Goal: Task Accomplishment & Management: Manage account settings

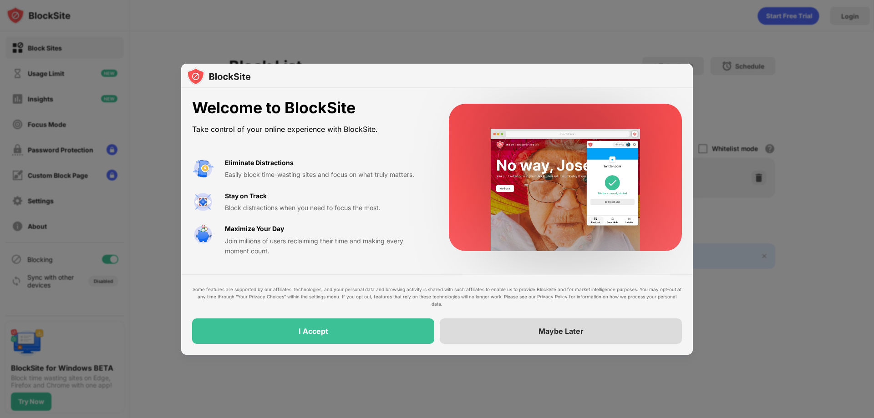
drag, startPoint x: 548, startPoint y: 327, endPoint x: 554, endPoint y: 328, distance: 6.4
click at [554, 328] on div "Maybe Later" at bounding box center [561, 331] width 45 height 9
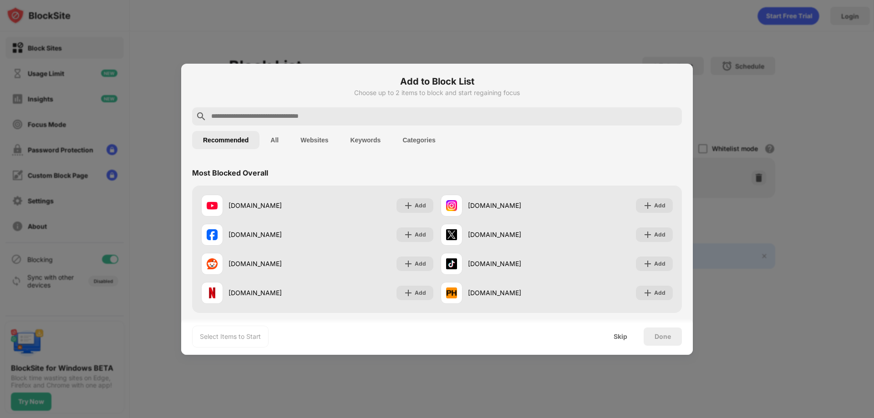
click at [314, 139] on button "Websites" at bounding box center [315, 140] width 50 height 18
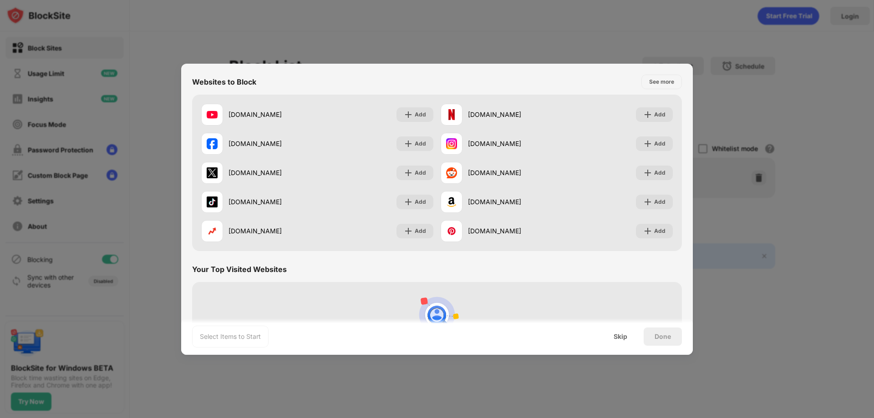
scroll to position [177, 0]
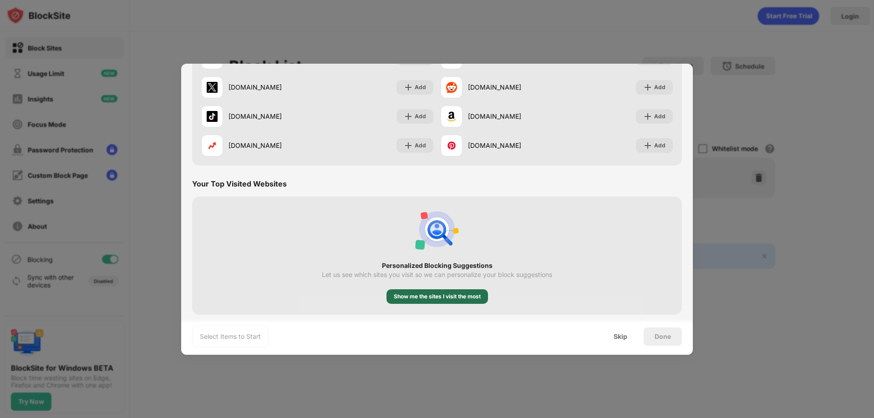
click at [423, 295] on div "Show me the sites I visit the most" at bounding box center [437, 296] width 87 height 9
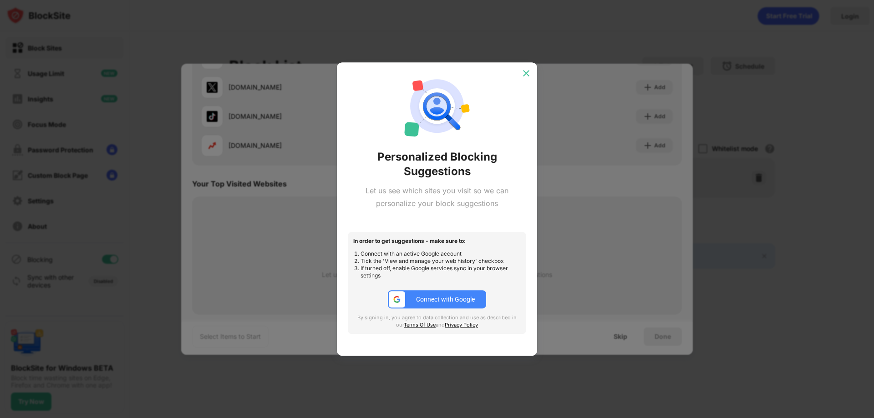
click at [524, 70] on img at bounding box center [526, 73] width 9 height 9
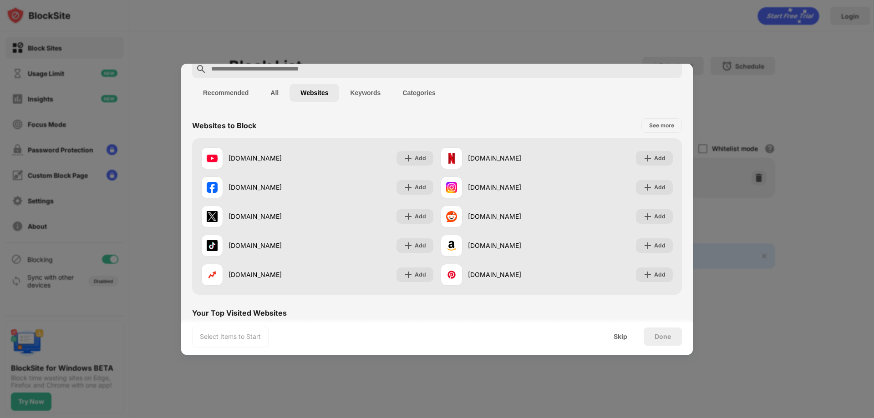
scroll to position [49, 0]
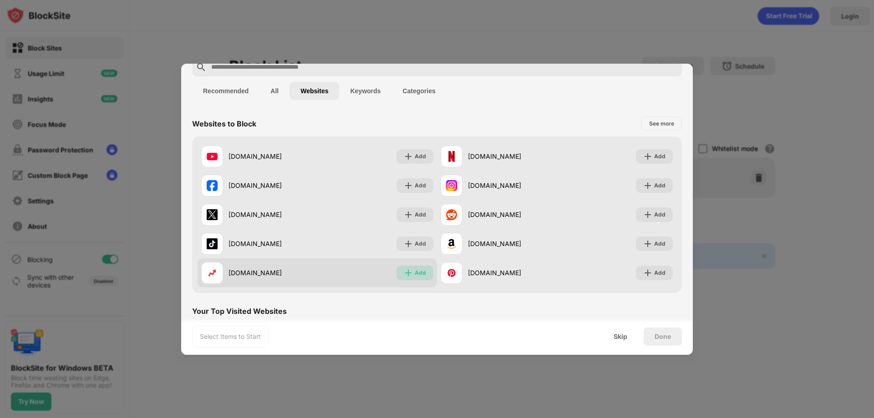
click at [408, 273] on img at bounding box center [408, 273] width 9 height 9
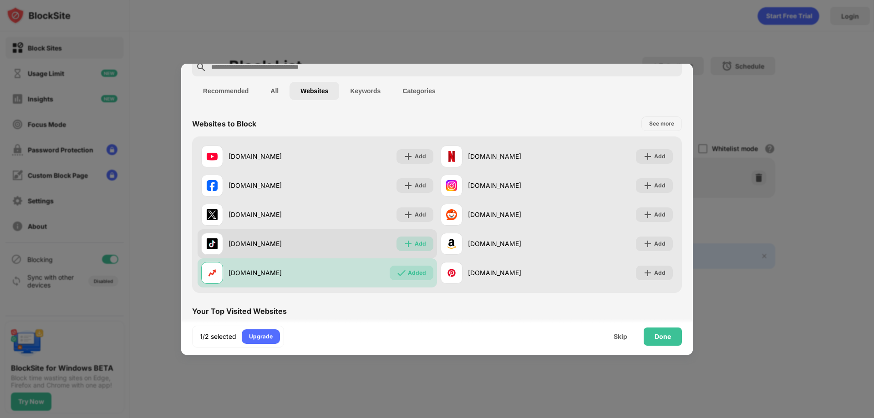
click at [410, 244] on img at bounding box center [408, 244] width 9 height 9
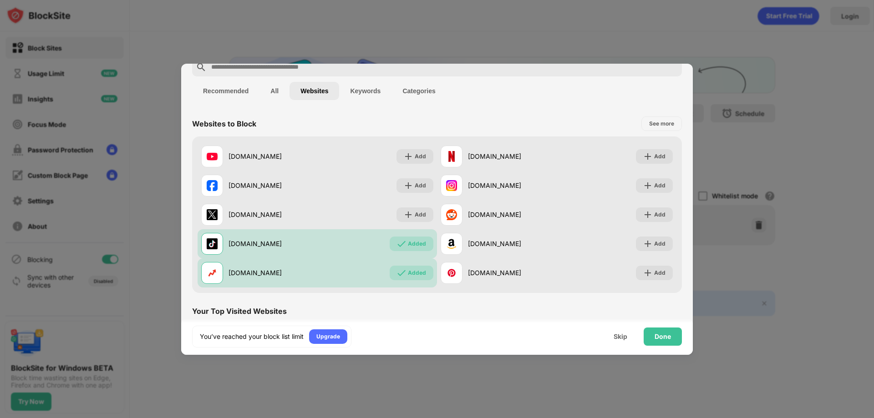
scroll to position [0, 0]
click at [664, 336] on div "Done" at bounding box center [663, 336] width 16 height 7
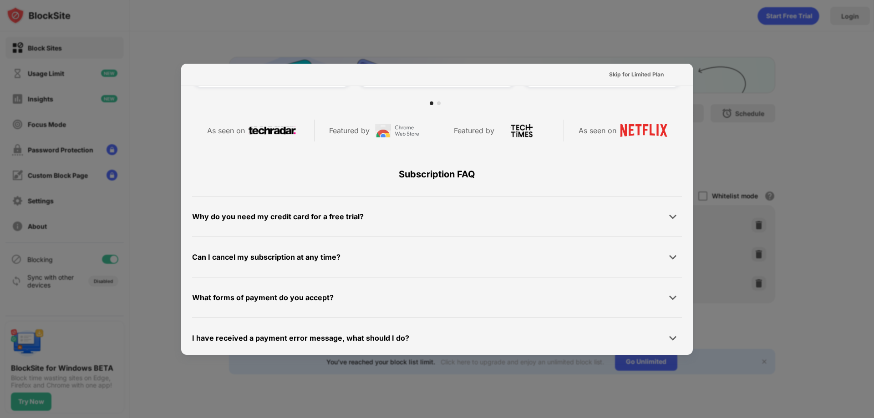
scroll to position [398, 0]
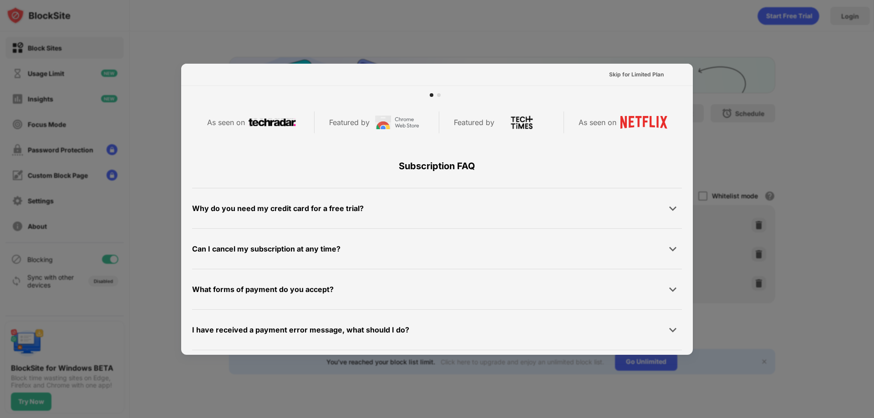
click at [754, 150] on div at bounding box center [437, 209] width 874 height 418
click at [609, 74] on div "Skip for Limited Plan" at bounding box center [636, 74] width 55 height 9
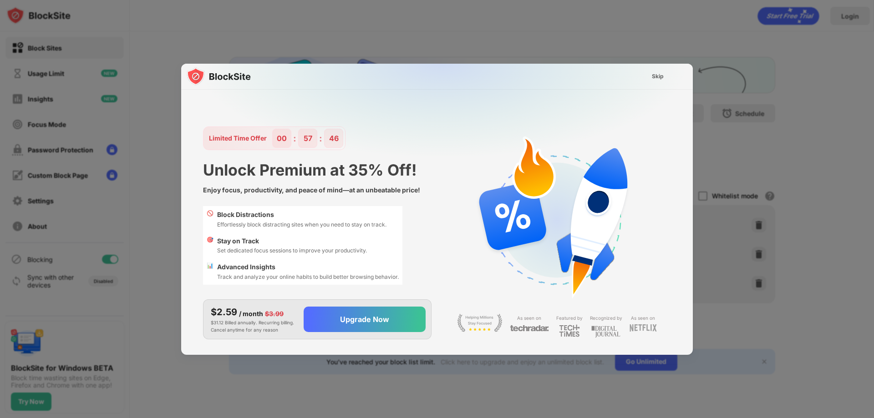
scroll to position [0, 0]
click at [215, 76] on img at bounding box center [443, 154] width 512 height 180
drag, startPoint x: 779, startPoint y: 140, endPoint x: 786, endPoint y: 141, distance: 7.0
click at [785, 141] on div at bounding box center [437, 209] width 874 height 418
click at [661, 79] on div "Skip" at bounding box center [658, 76] width 12 height 9
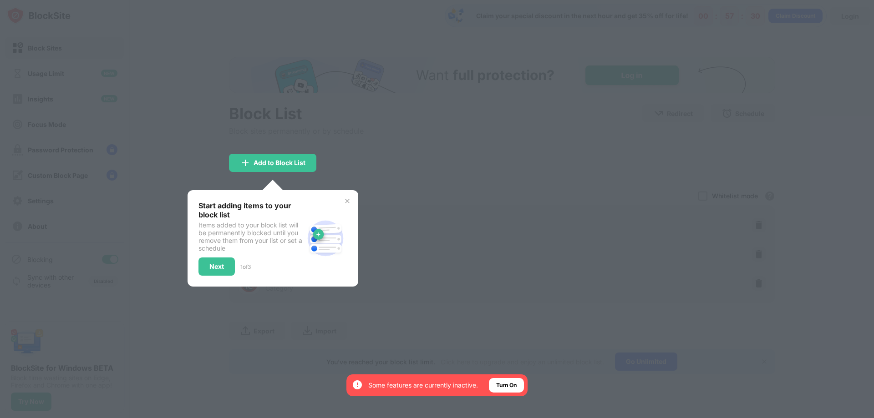
click at [345, 200] on img at bounding box center [347, 201] width 7 height 7
